Goal: Task Accomplishment & Management: Complete application form

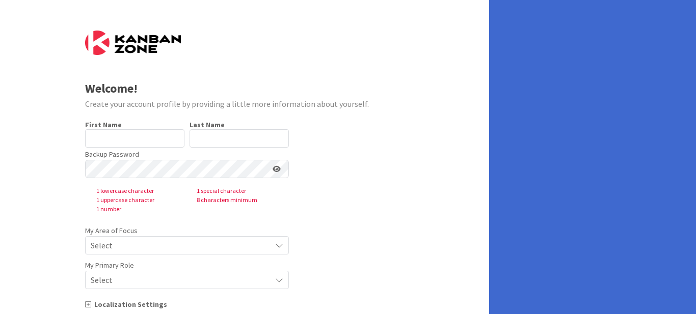
type input "[PERSON_NAME]"
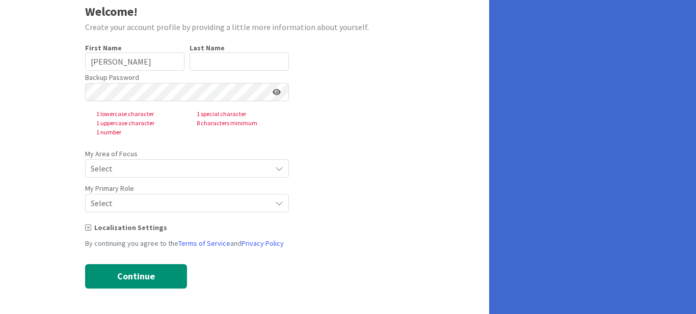
scroll to position [26, 0]
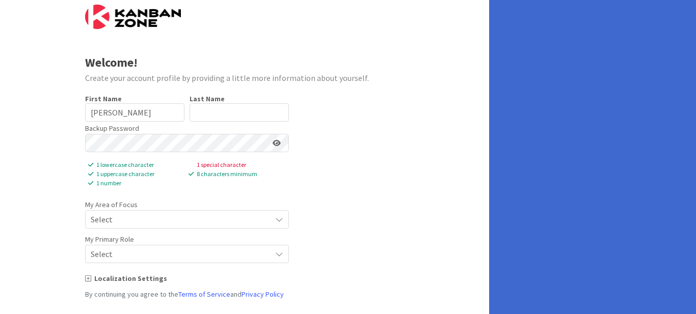
click at [233, 219] on span "Select" at bounding box center [178, 219] width 175 height 14
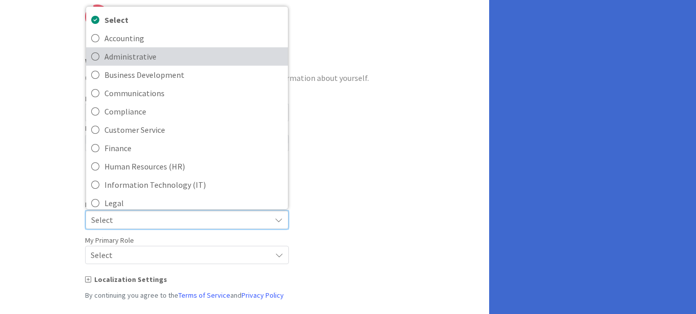
click at [173, 56] on span "Administrative" at bounding box center [193, 56] width 178 height 15
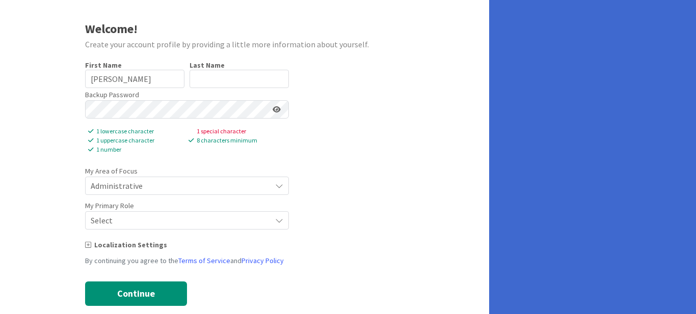
scroll to position [77, 0]
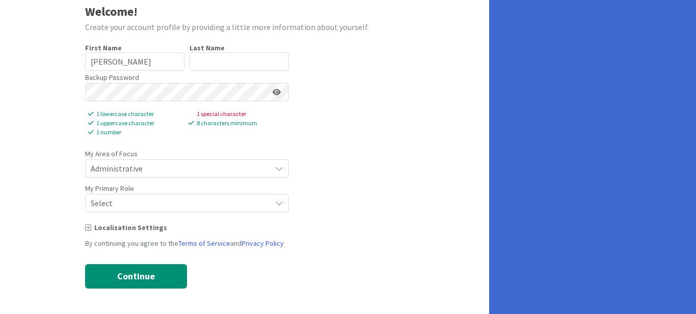
click at [225, 205] on span "Select" at bounding box center [178, 203] width 175 height 14
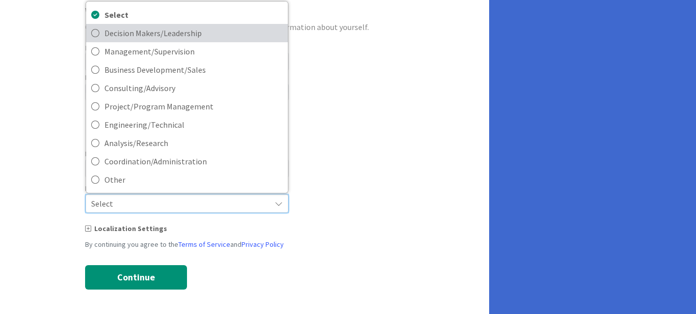
click at [252, 41] on link "Decision Makers/Leadership" at bounding box center [187, 33] width 202 height 18
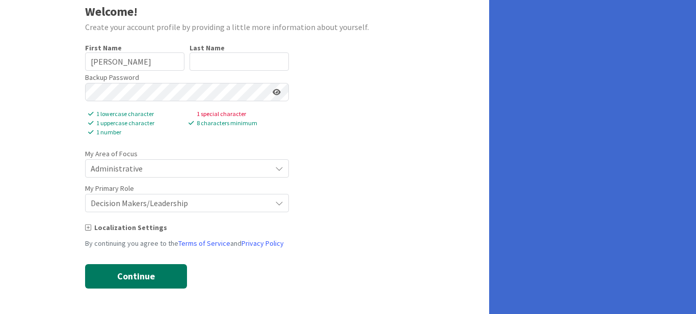
click at [132, 275] on button "Continue" at bounding box center [136, 276] width 102 height 24
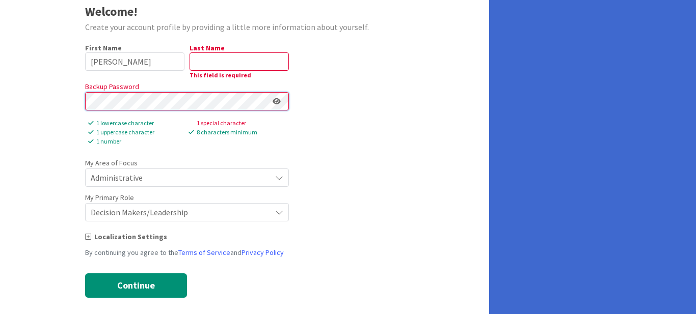
click at [40, 98] on div "Welcome! Create your account profile by providing a little more information abo…" at bounding box center [244, 123] width 489 height 400
click at [329, 108] on form "Welcome! Create your account profile by providing a little more information abo…" at bounding box center [244, 126] width 319 height 344
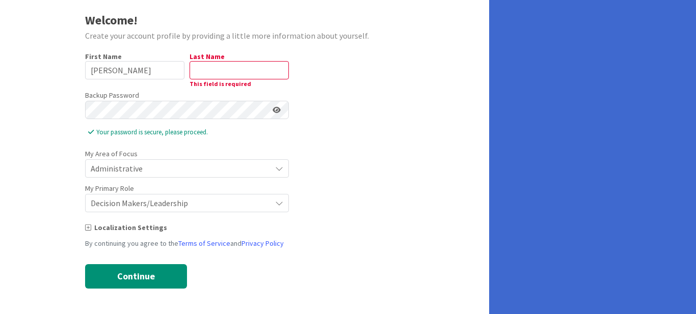
click at [397, 145] on form "Welcome! Create your account profile by providing a little more information abo…" at bounding box center [244, 125] width 319 height 326
click at [258, 71] on input "text" at bounding box center [238, 70] width 99 height 18
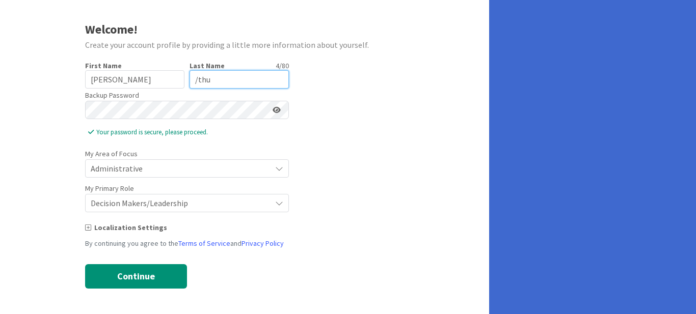
click at [198, 79] on input "/thu" at bounding box center [238, 79] width 99 height 18
type input "thu"
click at [391, 175] on form "Welcome! Create your account profile by providing a little more information abo…" at bounding box center [244, 129] width 319 height 317
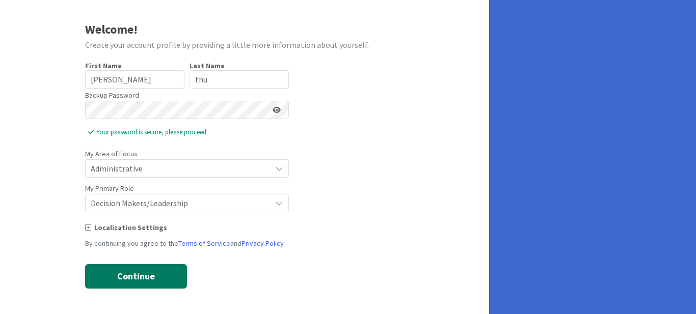
click at [144, 272] on button "Continue" at bounding box center [136, 276] width 102 height 24
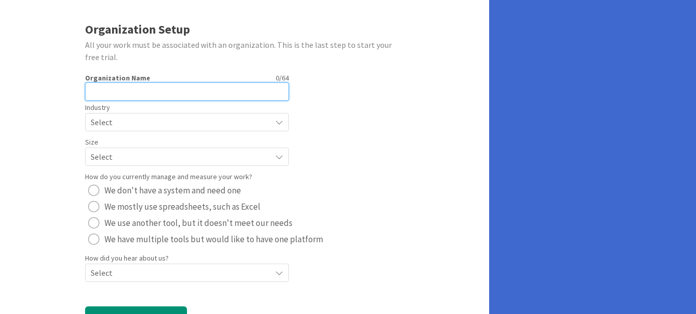
click at [157, 95] on input "text" at bounding box center [187, 91] width 204 height 18
type input "MMunicon"
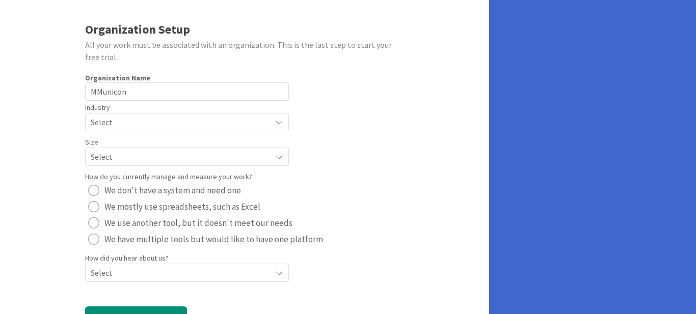
radio button "radio"
click at [235, 119] on span "Select" at bounding box center [178, 122] width 175 height 14
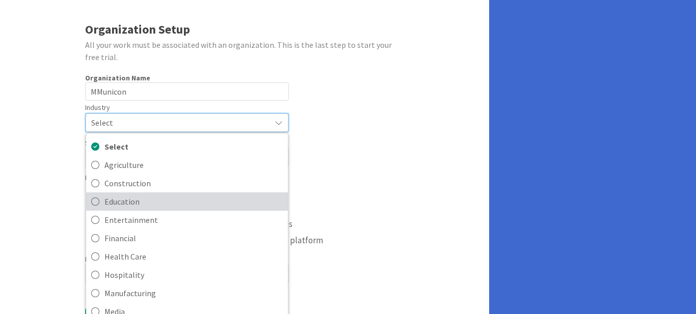
click at [220, 206] on span "Education" at bounding box center [193, 201] width 178 height 15
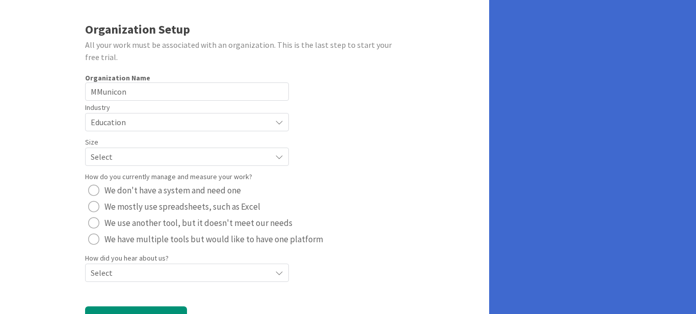
click at [215, 159] on span "Select" at bounding box center [178, 157] width 175 height 14
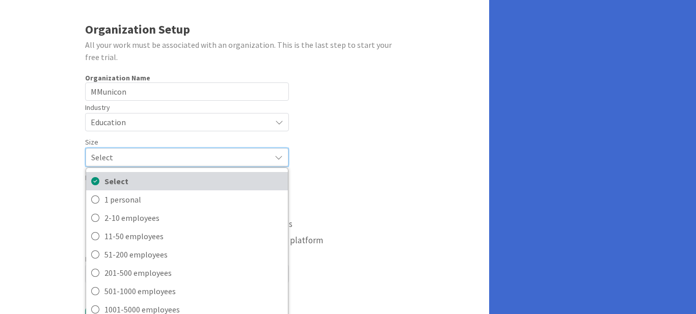
click at [213, 189] on link "Select" at bounding box center [187, 181] width 202 height 18
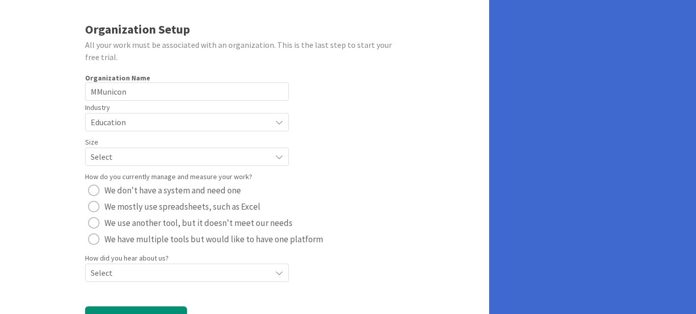
click at [215, 150] on span "Select" at bounding box center [178, 157] width 175 height 14
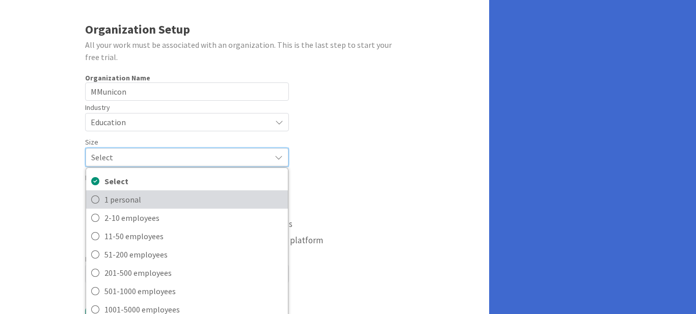
drag, startPoint x: 207, startPoint y: 198, endPoint x: 243, endPoint y: 184, distance: 39.3
click at [206, 198] on span "1 personal" at bounding box center [193, 199] width 178 height 15
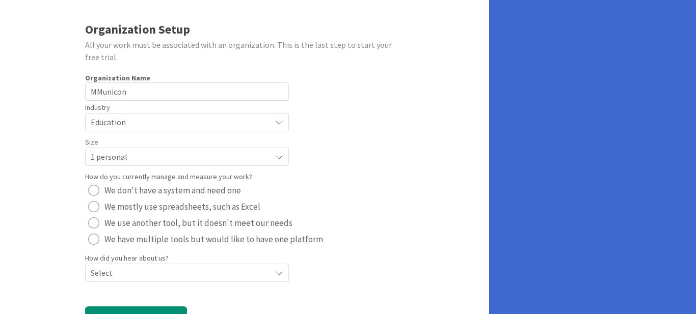
click at [370, 150] on form "Organization Setup All your work must be associated with an organization. This …" at bounding box center [244, 150] width 319 height 359
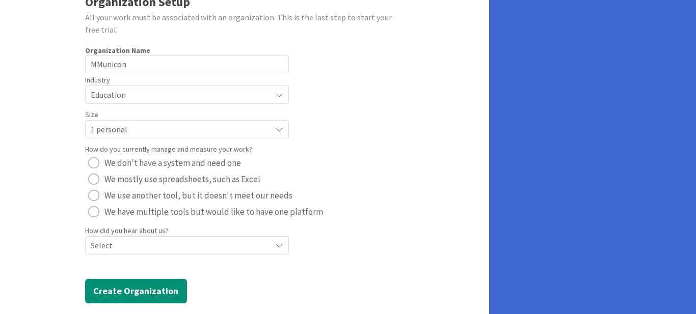
scroll to position [101, 0]
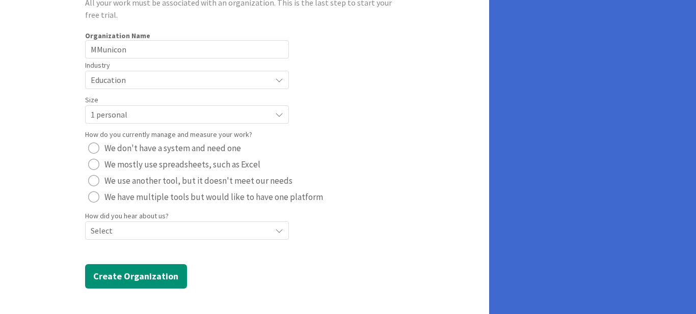
click at [94, 148] on div "radio" at bounding box center [93, 148] width 11 height 11
click at [203, 228] on span "Select" at bounding box center [178, 231] width 175 height 14
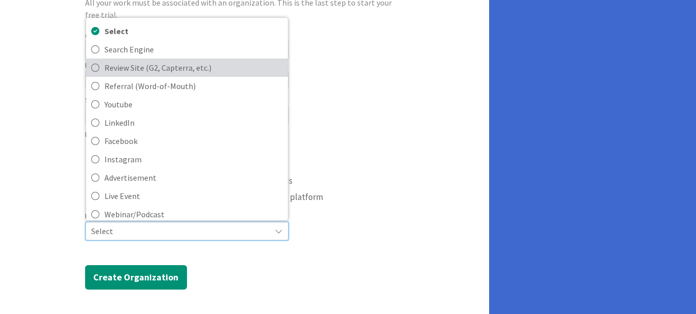
click at [200, 62] on span "Review Site (G2, Capterra, etc.)" at bounding box center [193, 67] width 178 height 15
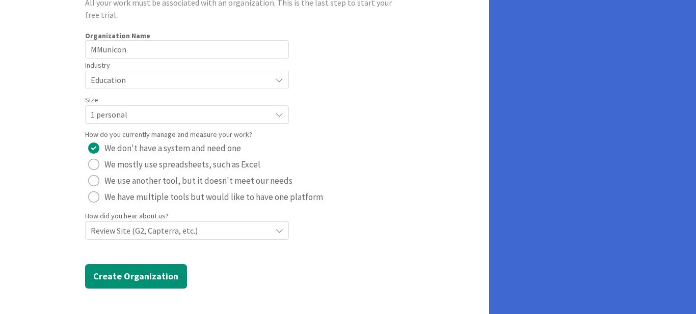
click at [224, 234] on span "Review Site (G2, Capterra, etc.)" at bounding box center [178, 231] width 175 height 14
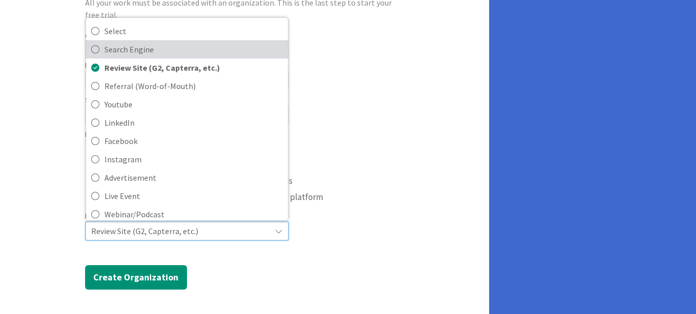
click at [168, 52] on span "Search Engine" at bounding box center [193, 49] width 178 height 15
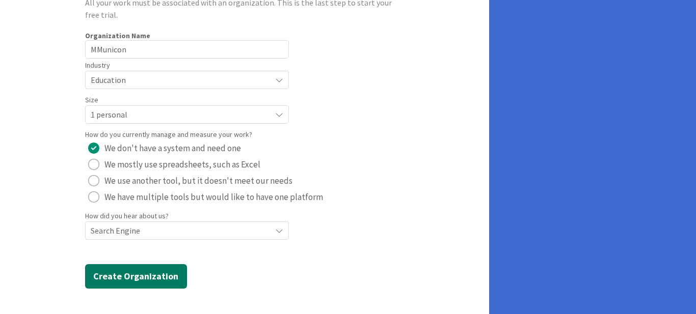
click at [159, 281] on button "Create Organization" at bounding box center [136, 276] width 102 height 24
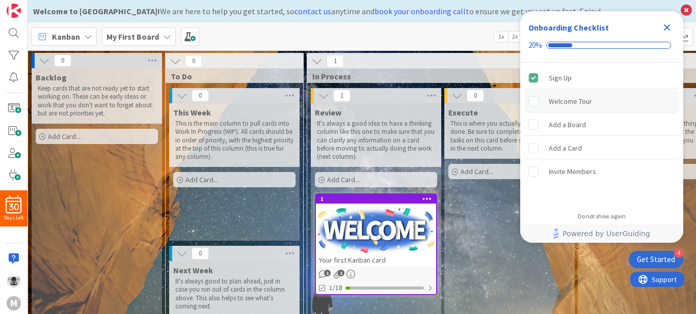
click at [584, 100] on div "Welcome Tour" at bounding box center [569, 101] width 43 height 12
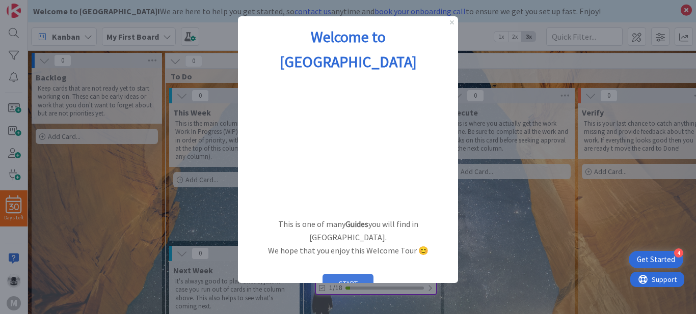
click at [364, 274] on button "START" at bounding box center [347, 283] width 51 height 19
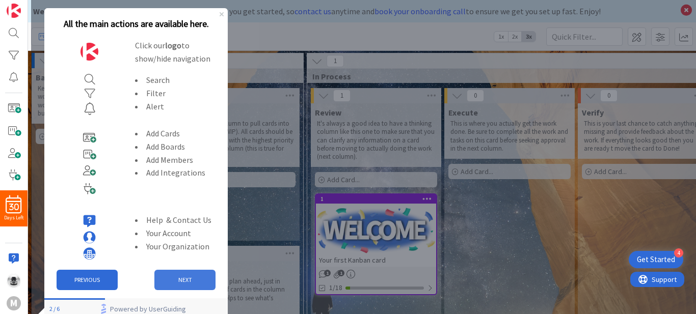
click at [197, 278] on button "NEXT" at bounding box center [184, 280] width 61 height 20
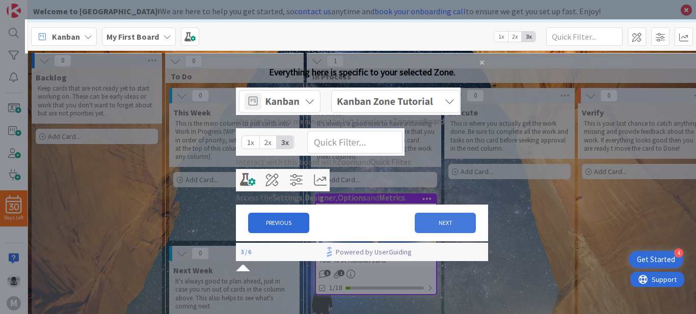
click at [447, 233] on button "NEXT" at bounding box center [444, 223] width 61 height 20
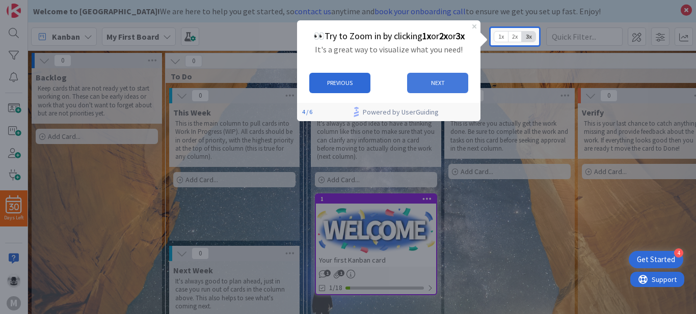
click at [455, 80] on button "NEXT" at bounding box center [437, 82] width 61 height 20
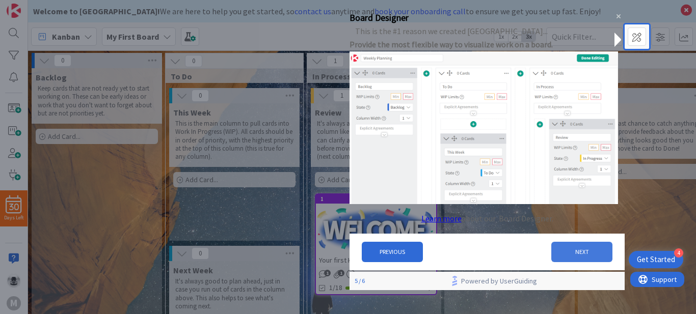
click at [568, 253] on button "NEXT" at bounding box center [581, 251] width 61 height 20
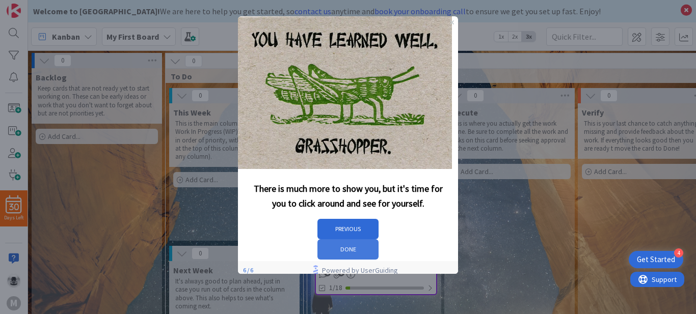
click at [378, 239] on button "DONE" at bounding box center [347, 249] width 61 height 20
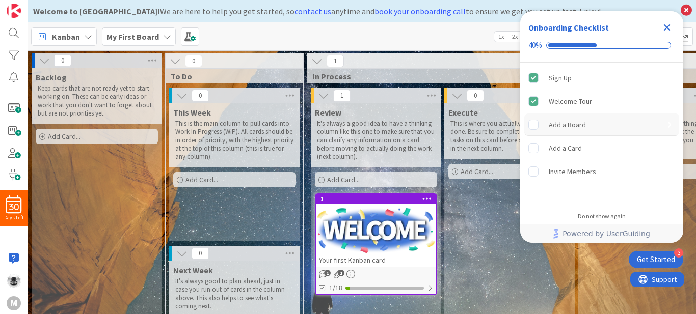
click at [579, 125] on div "Add a Board" at bounding box center [566, 125] width 37 height 12
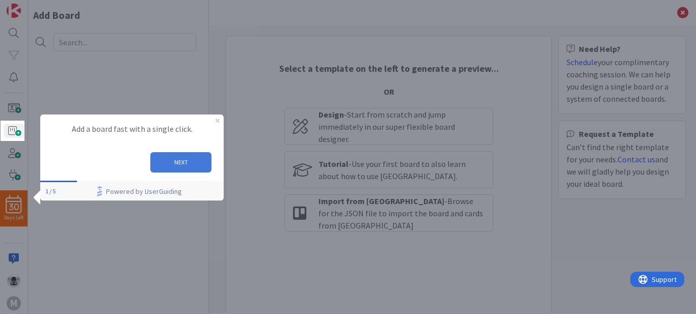
click at [176, 155] on button "NEXT" at bounding box center [180, 162] width 61 height 20
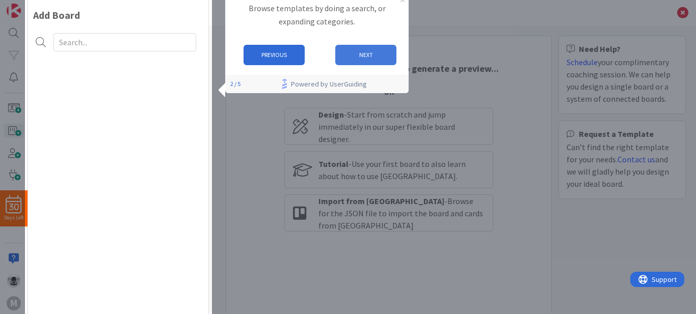
click at [365, 52] on button "NEXT" at bounding box center [365, 55] width 61 height 20
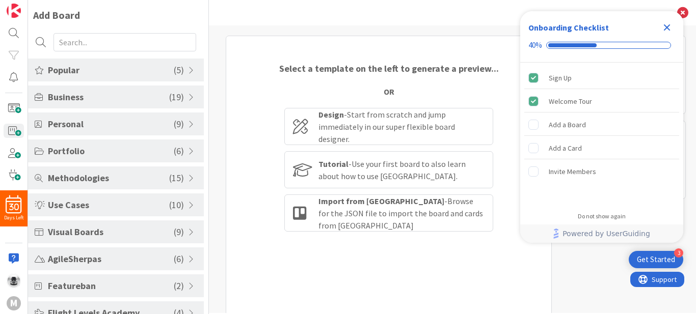
click at [159, 70] on span "Popular" at bounding box center [111, 70] width 126 height 14
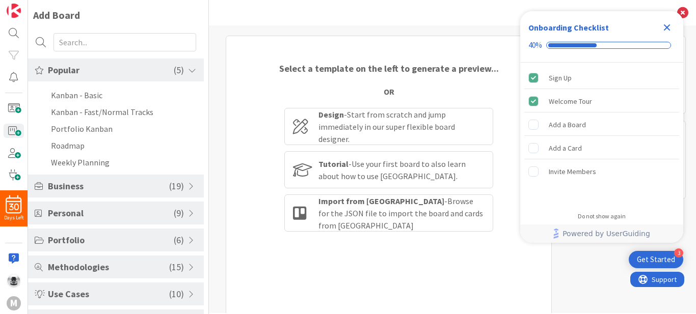
click at [155, 186] on span "Business" at bounding box center [108, 186] width 121 height 14
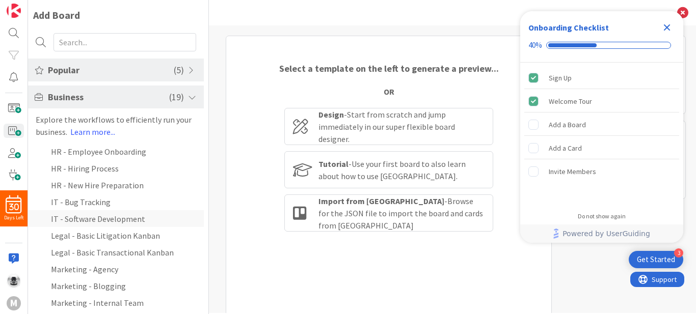
click at [97, 220] on li "IT - Software Development" at bounding box center [116, 218] width 176 height 17
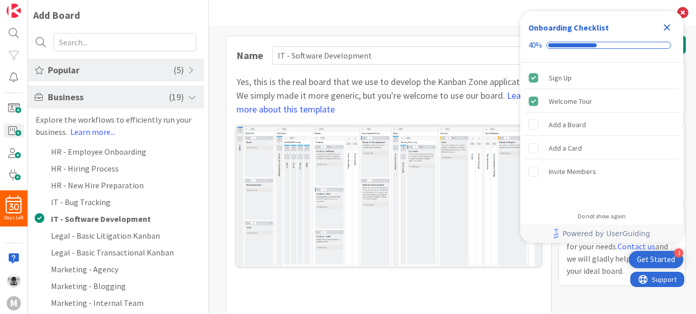
click at [450, 201] on img at bounding box center [388, 196] width 304 height 141
click at [598, 117] on div "Add a Board" at bounding box center [601, 125] width 155 height 22
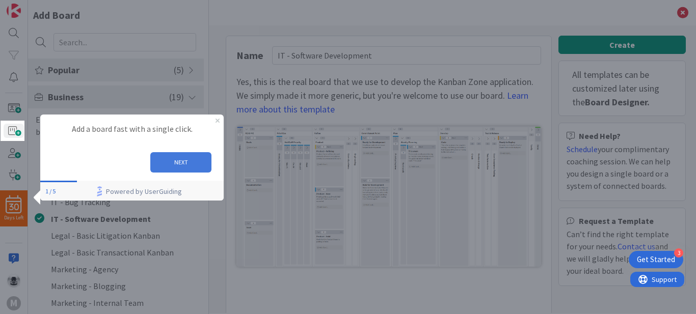
click at [176, 159] on button "NEXT" at bounding box center [180, 162] width 61 height 20
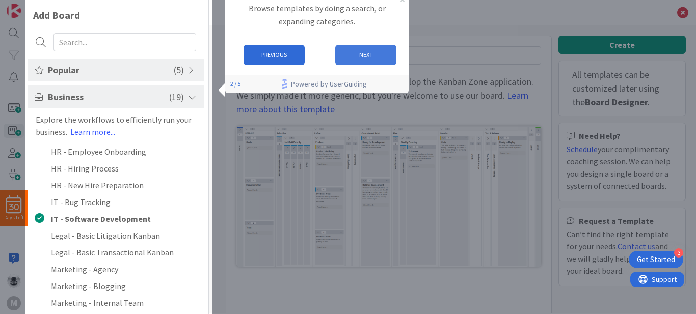
click at [362, 51] on button "NEXT" at bounding box center [365, 55] width 61 height 20
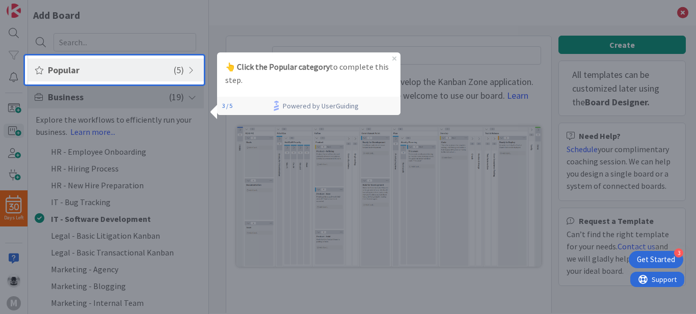
click at [184, 65] on div "Popular ( 5 )" at bounding box center [116, 70] width 176 height 23
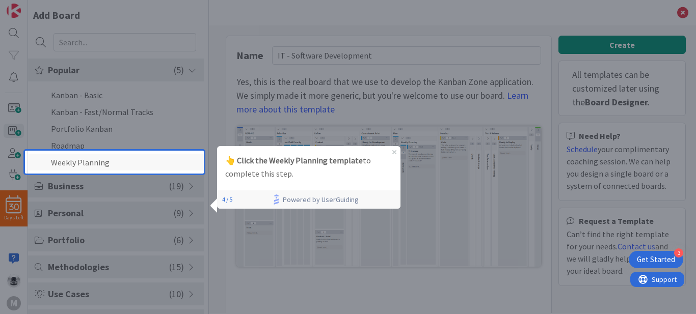
click at [165, 164] on li "Weekly Planning" at bounding box center [116, 162] width 176 height 17
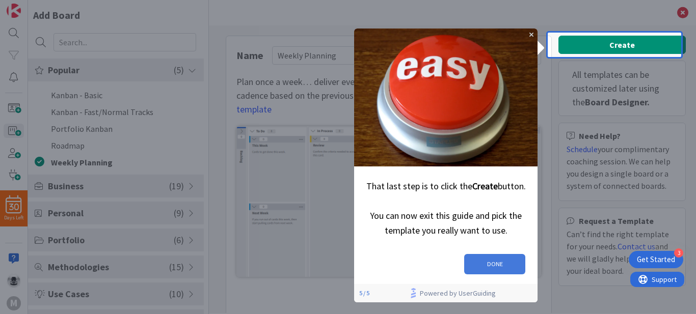
click at [484, 259] on button "DONE" at bounding box center [494, 264] width 61 height 20
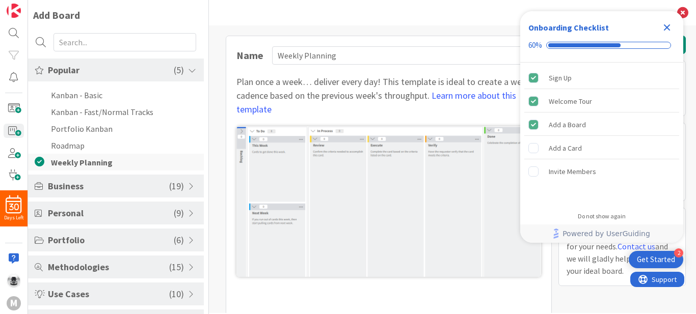
click at [34, 162] on li "Weekly Planning" at bounding box center [116, 162] width 176 height 17
click at [44, 160] on icon at bounding box center [40, 162] width 10 height 10
click at [189, 188] on span at bounding box center [192, 186] width 9 height 8
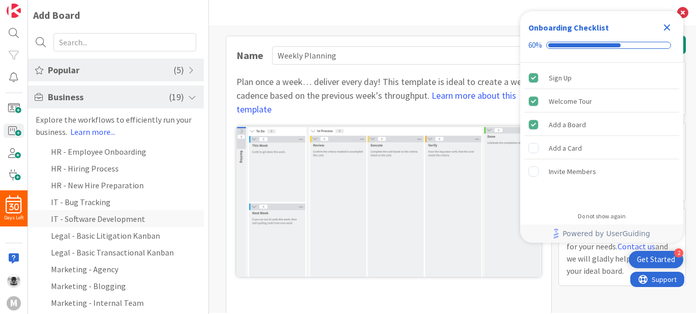
click at [125, 218] on li "IT - Software Development" at bounding box center [116, 218] width 176 height 17
type input "IT - Software Development"
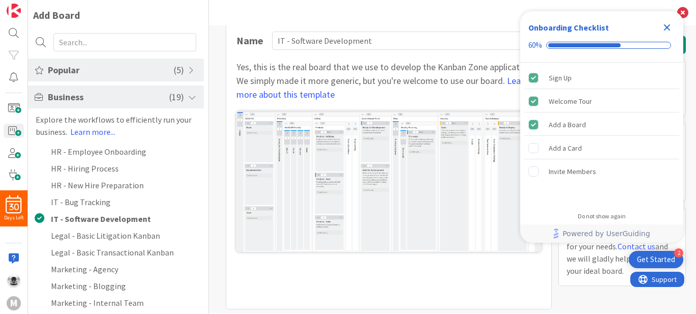
scroll to position [21, 0]
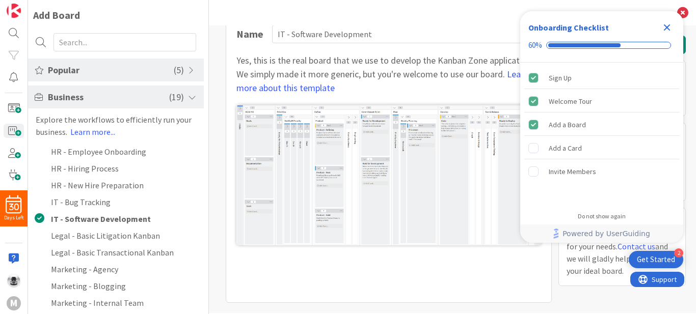
click at [667, 29] on icon "Close Checklist" at bounding box center [666, 27] width 12 height 12
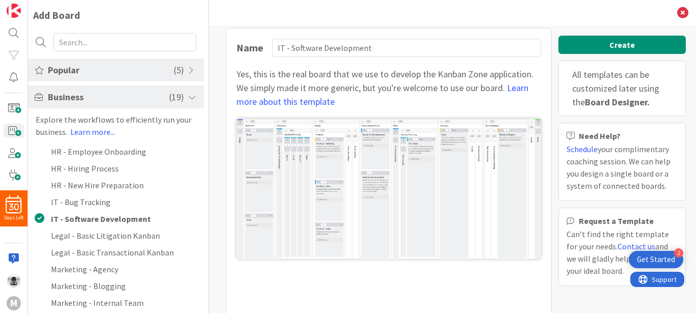
scroll to position [0, 0]
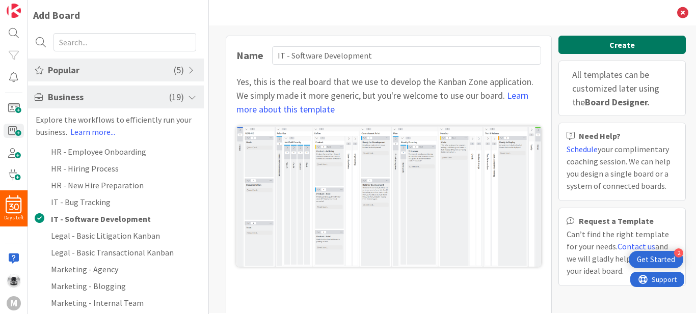
click at [644, 38] on button "Create" at bounding box center [621, 45] width 127 height 18
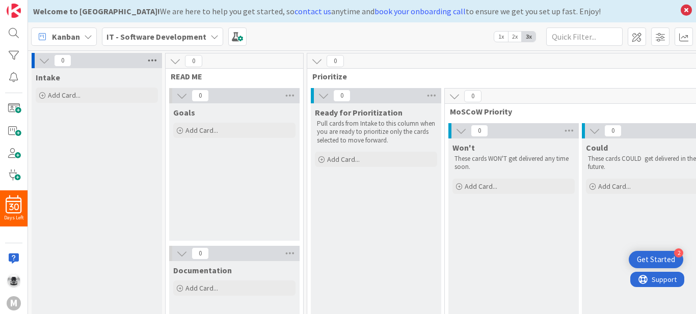
click at [150, 60] on icon at bounding box center [152, 60] width 13 height 15
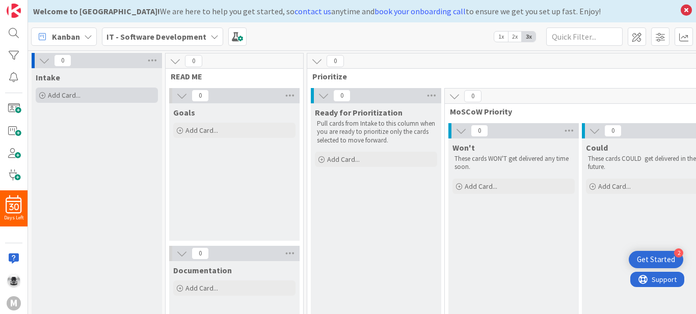
click at [63, 96] on span "Add Card..." at bounding box center [64, 95] width 33 height 9
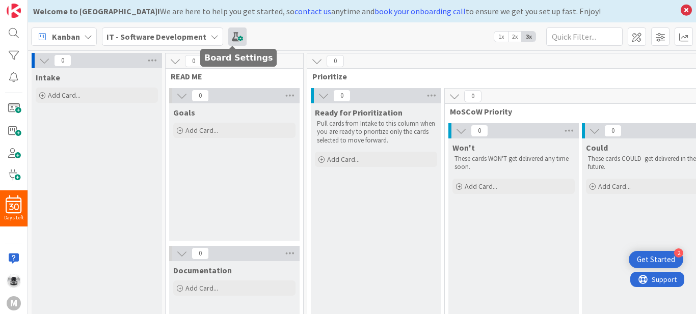
click at [234, 32] on span at bounding box center [237, 36] width 18 height 18
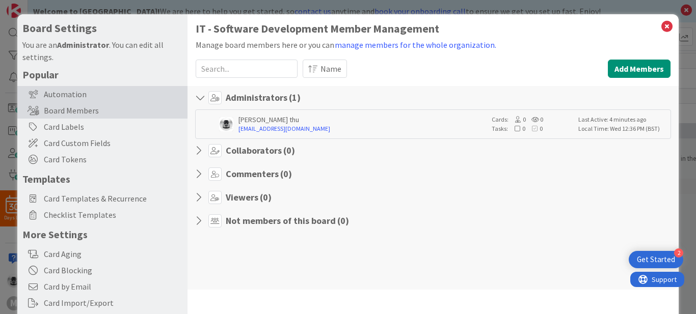
click at [90, 95] on div "Automation" at bounding box center [102, 94] width 170 height 16
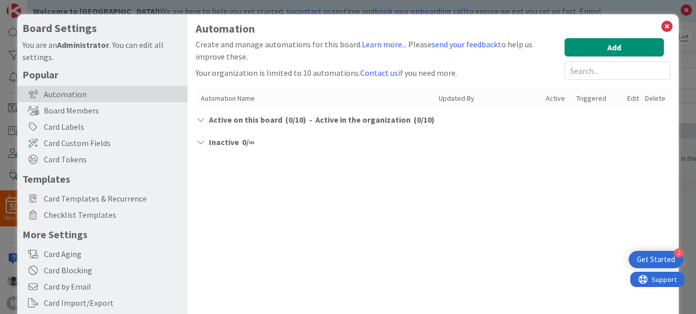
click at [205, 120] on icon at bounding box center [201, 120] width 10 height 8
click at [615, 46] on button "Add" at bounding box center [613, 47] width 99 height 18
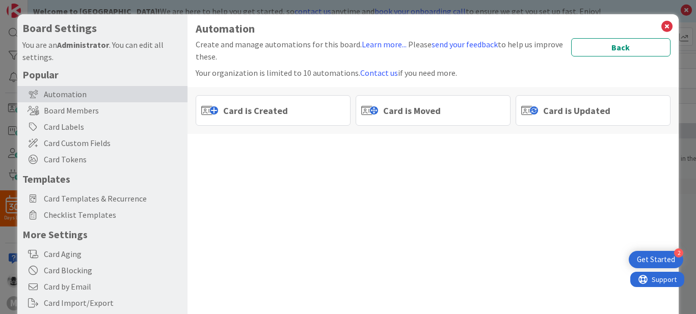
click at [261, 104] on span "Card is Created" at bounding box center [255, 111] width 65 height 14
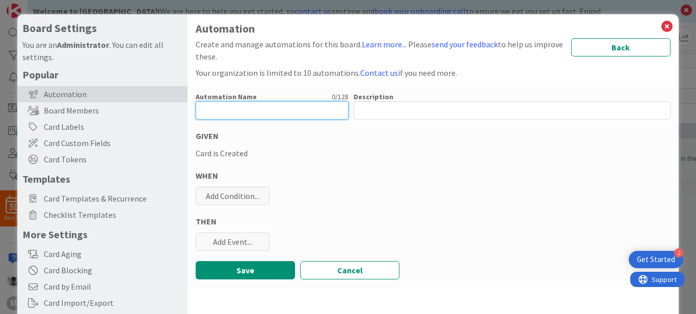
click at [286, 112] on input "text" at bounding box center [272, 110] width 153 height 18
click at [456, 187] on div "Automation Name 0 / 128 Description 0 / 256 GIVEN Card is Created WHEN Add Cond…" at bounding box center [432, 187] width 491 height 201
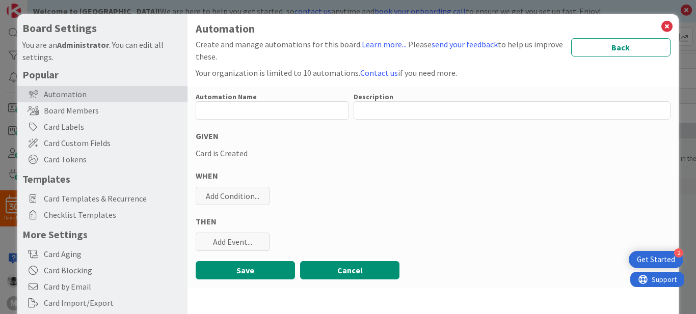
click at [370, 266] on button "Cancel" at bounding box center [349, 270] width 99 height 18
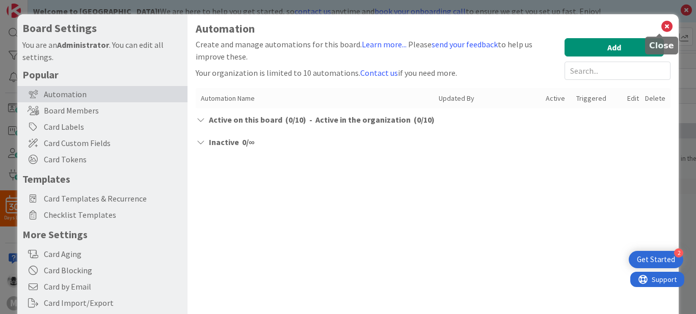
click at [660, 26] on icon at bounding box center [666, 26] width 13 height 14
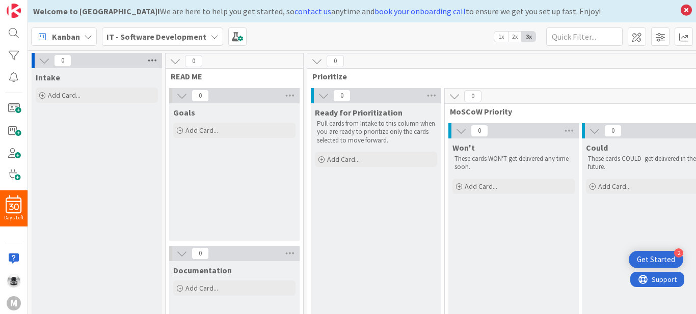
click at [156, 63] on icon at bounding box center [152, 60] width 13 height 15
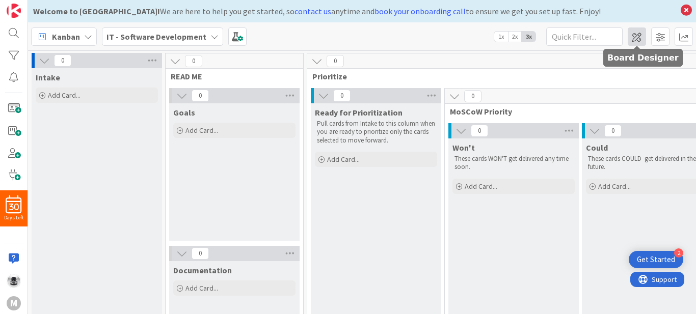
click at [636, 38] on span at bounding box center [636, 36] width 18 height 18
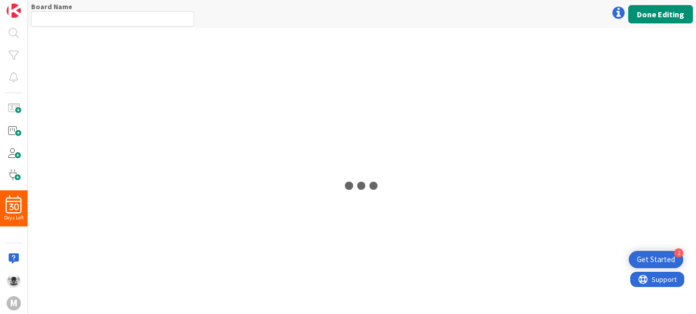
type input "IT - Software Development"
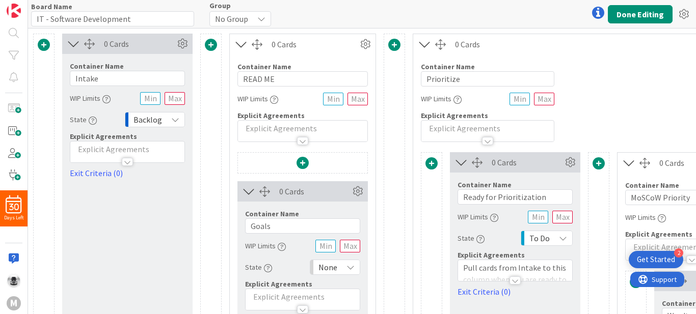
drag, startPoint x: 643, startPoint y: 13, endPoint x: 691, endPoint y: 46, distance: 58.6
click at [643, 12] on button "Done Editing" at bounding box center [639, 14] width 65 height 18
